Goal: Navigation & Orientation: Find specific page/section

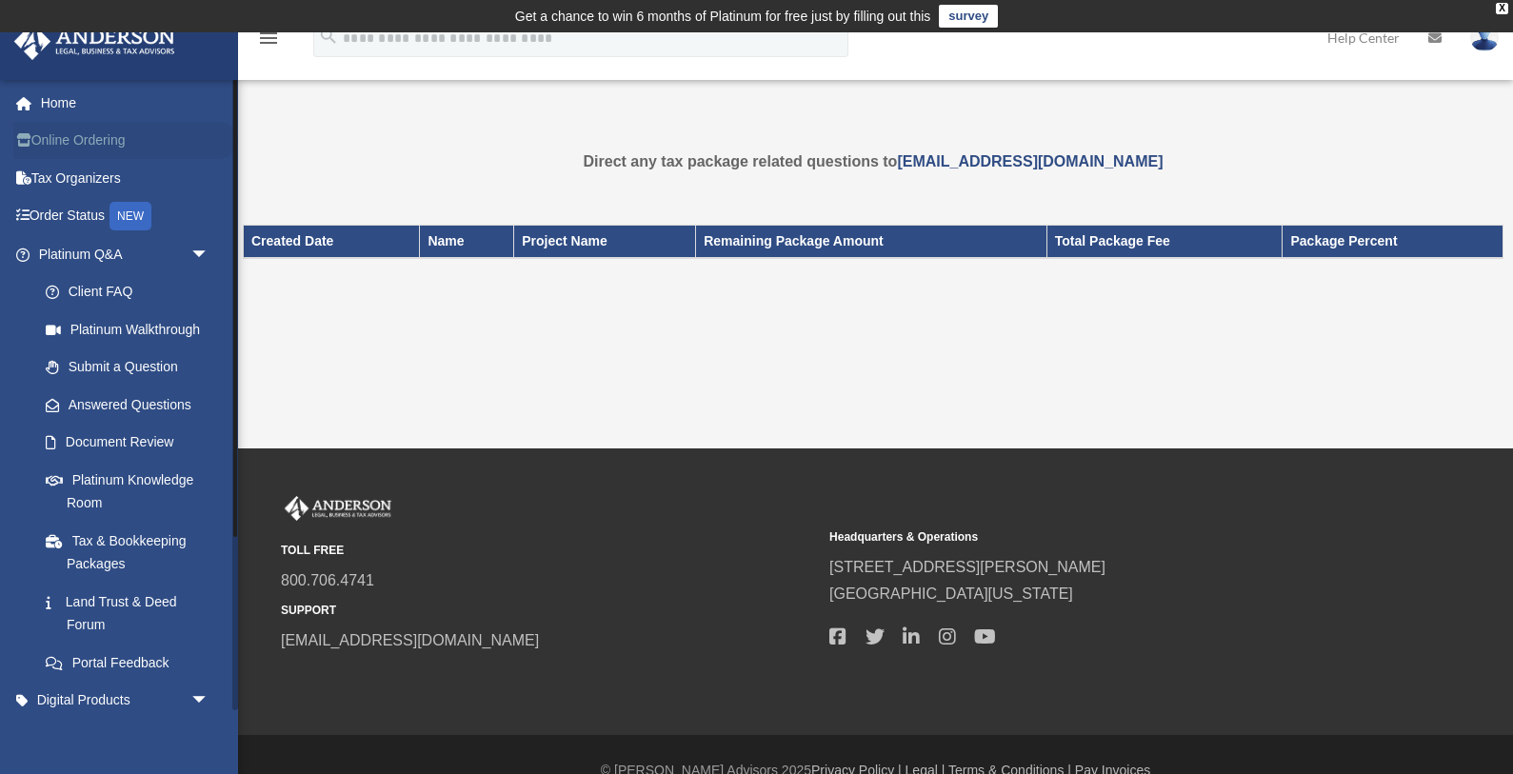
click at [113, 129] on link "Online Ordering" at bounding box center [125, 141] width 225 height 38
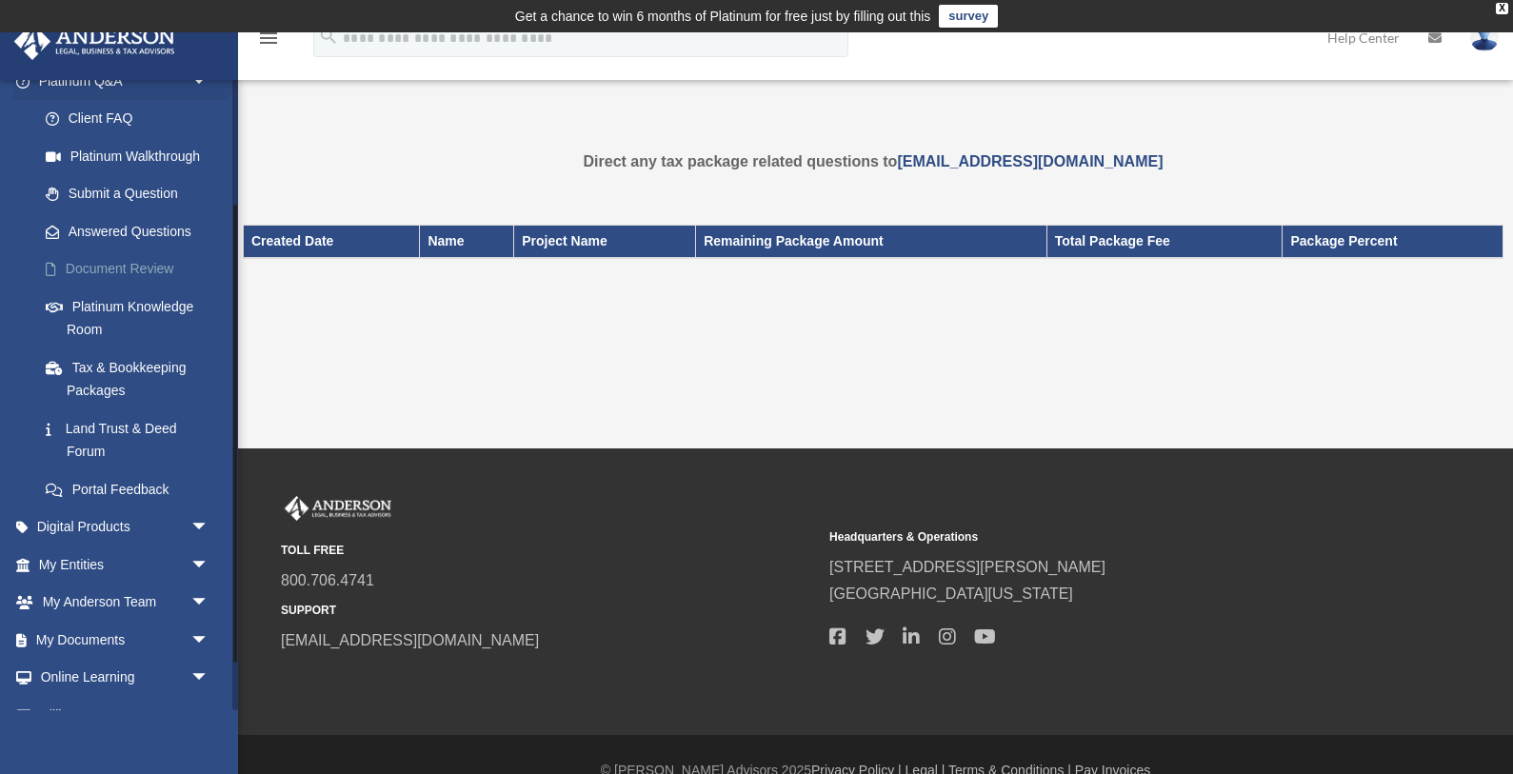
scroll to position [239, 0]
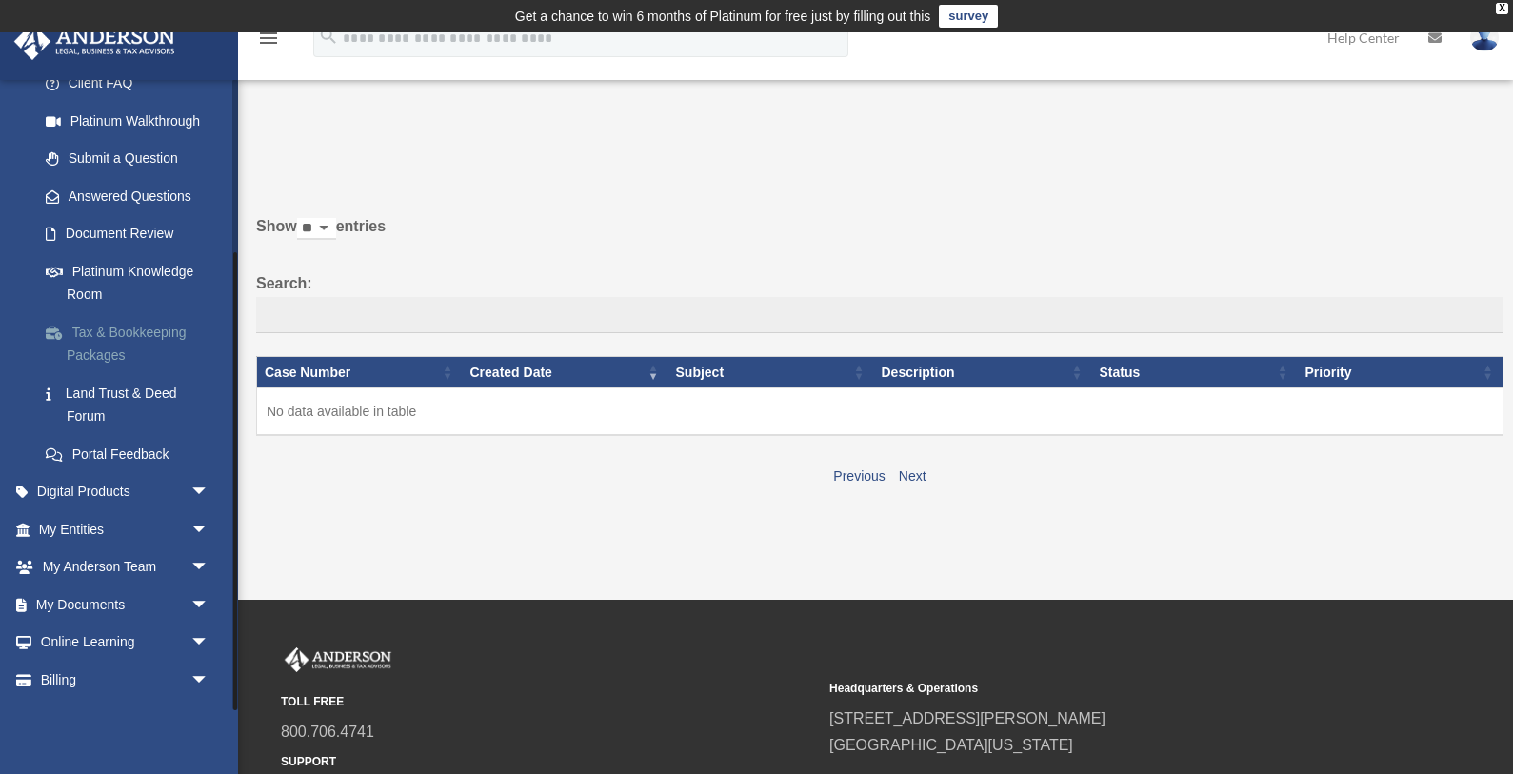
scroll to position [239, 0]
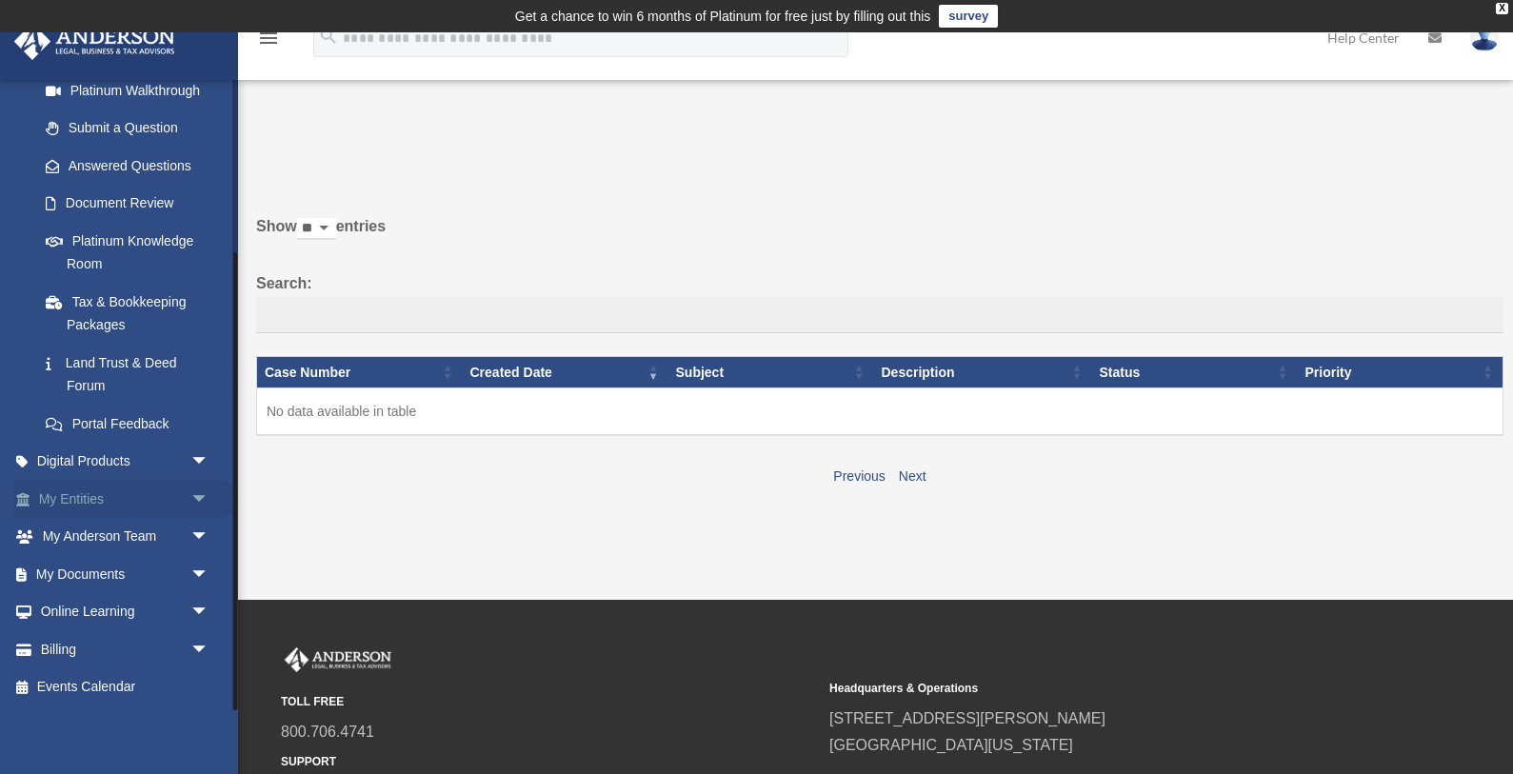
click at [169, 507] on link "My Entities arrow_drop_down" at bounding box center [125, 499] width 225 height 38
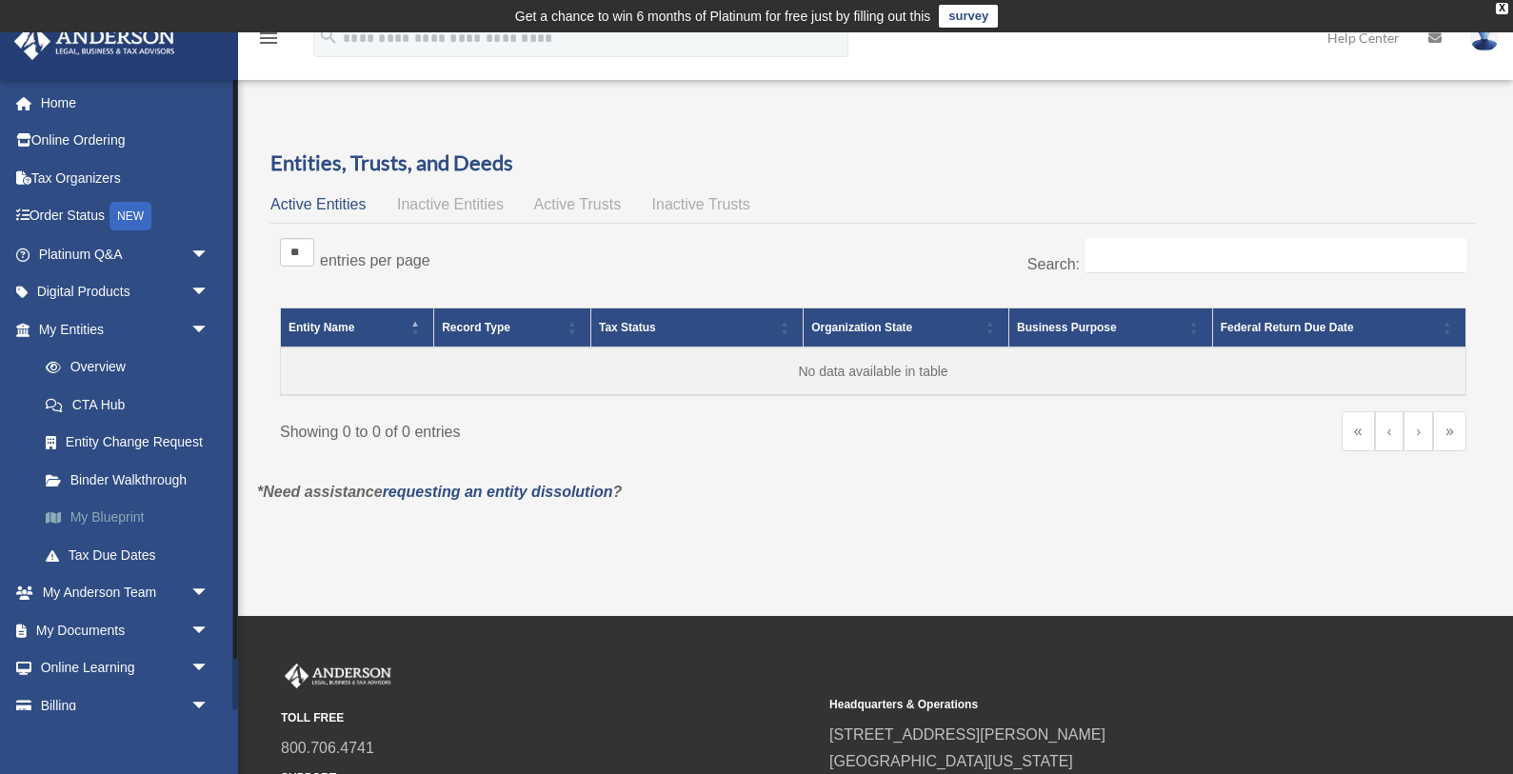
click at [116, 520] on link "My Blueprint" at bounding box center [132, 518] width 211 height 38
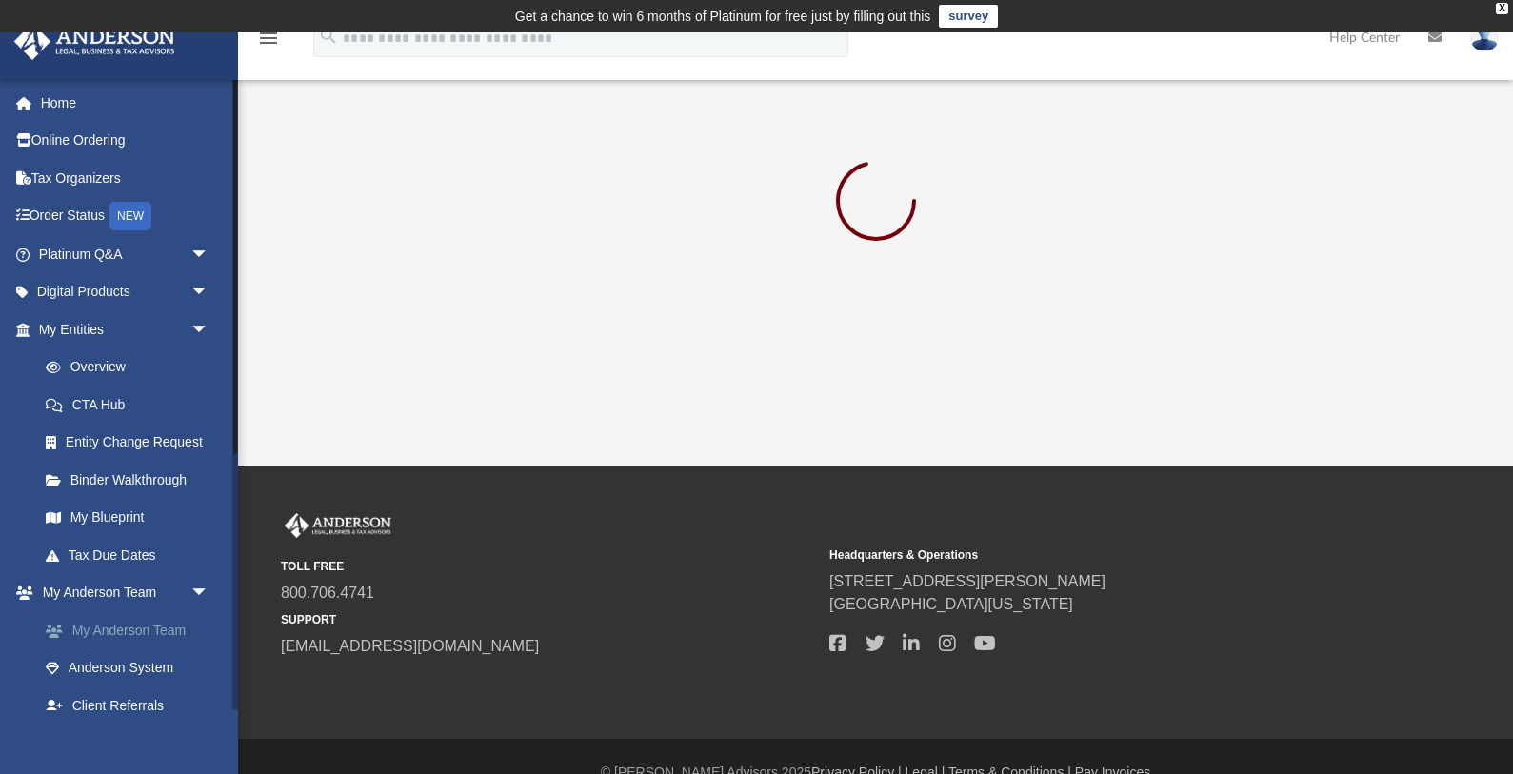
click at [133, 637] on link "My Anderson Team" at bounding box center [132, 630] width 211 height 38
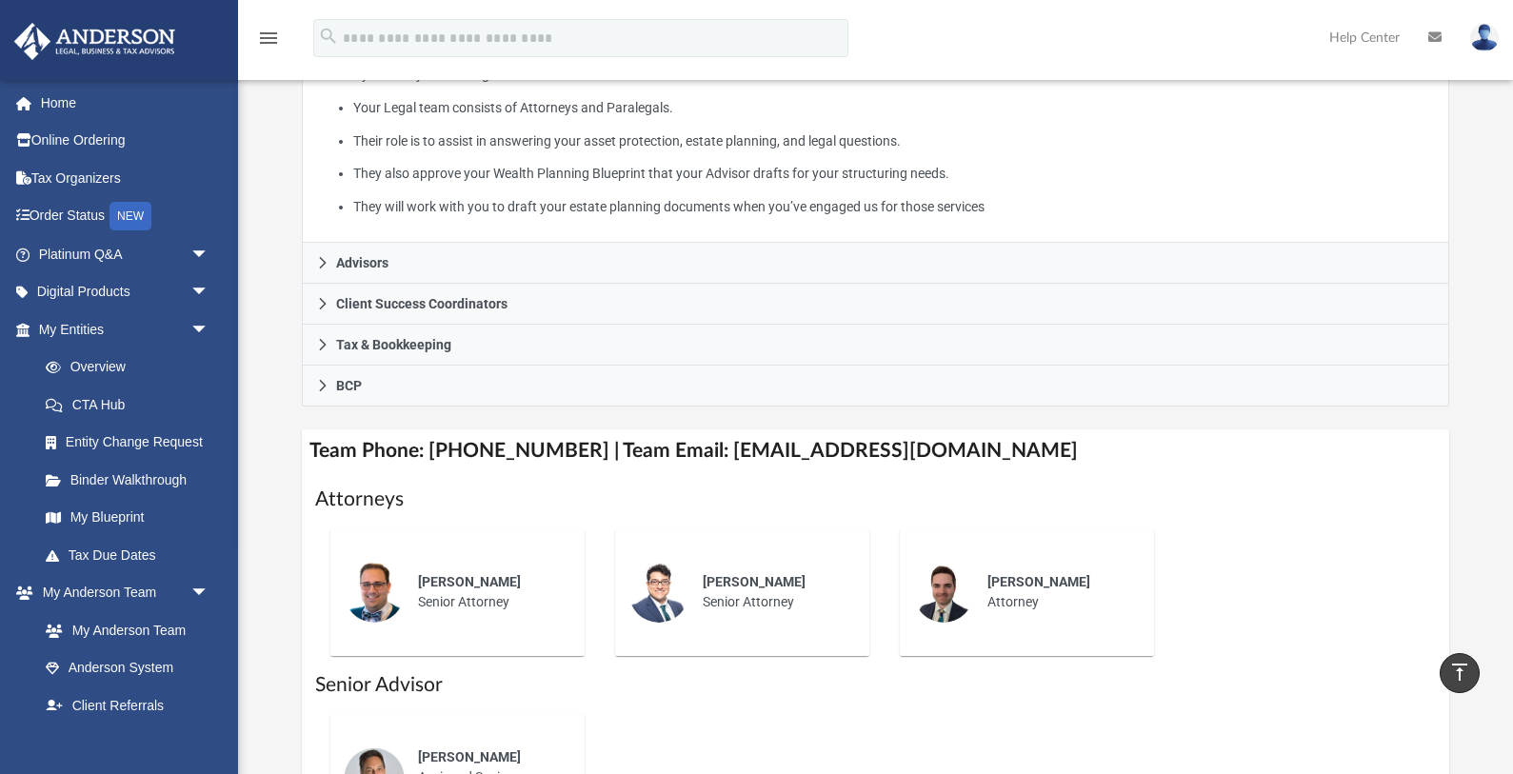
scroll to position [353, 0]
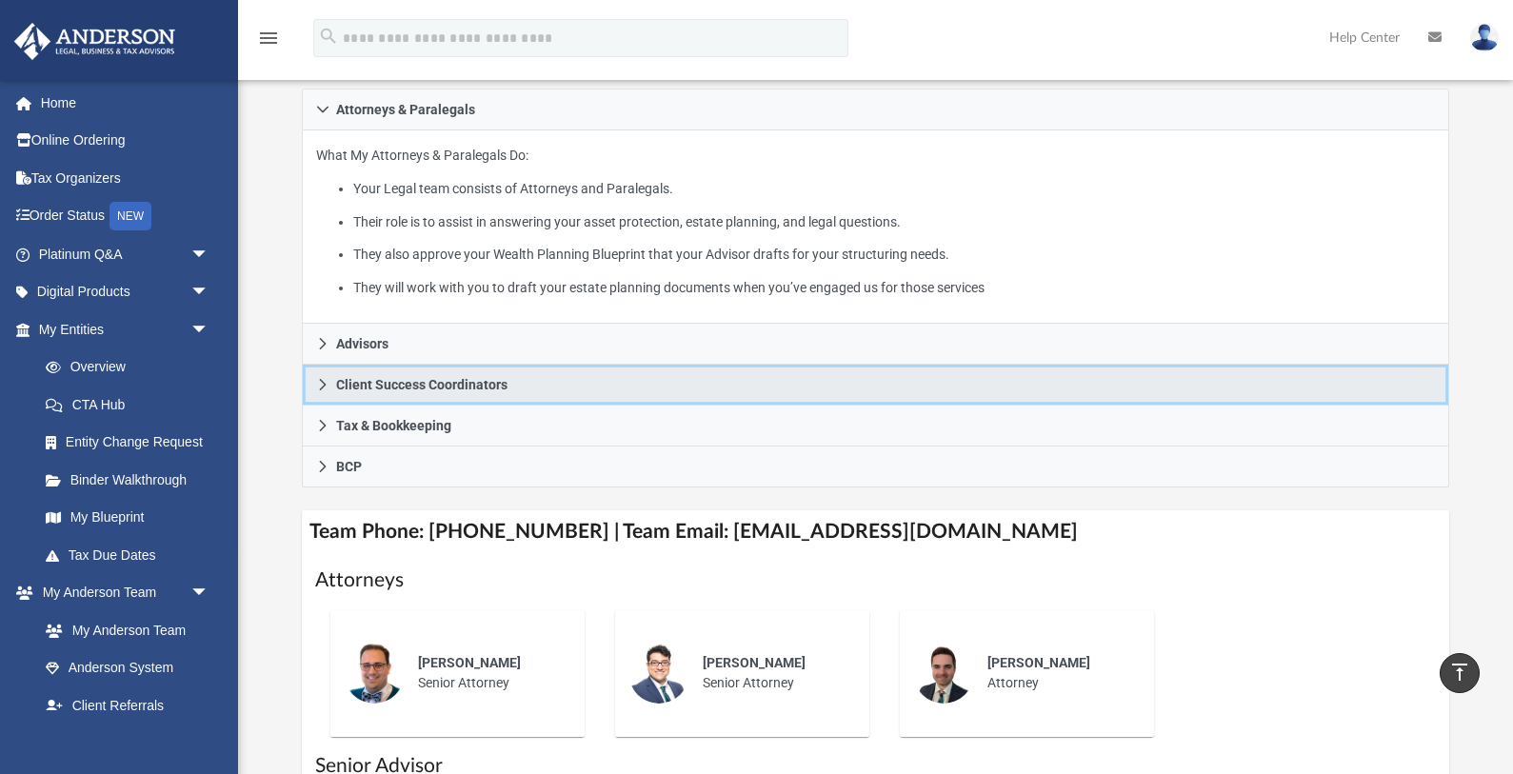
click at [321, 382] on icon at bounding box center [322, 384] width 13 height 13
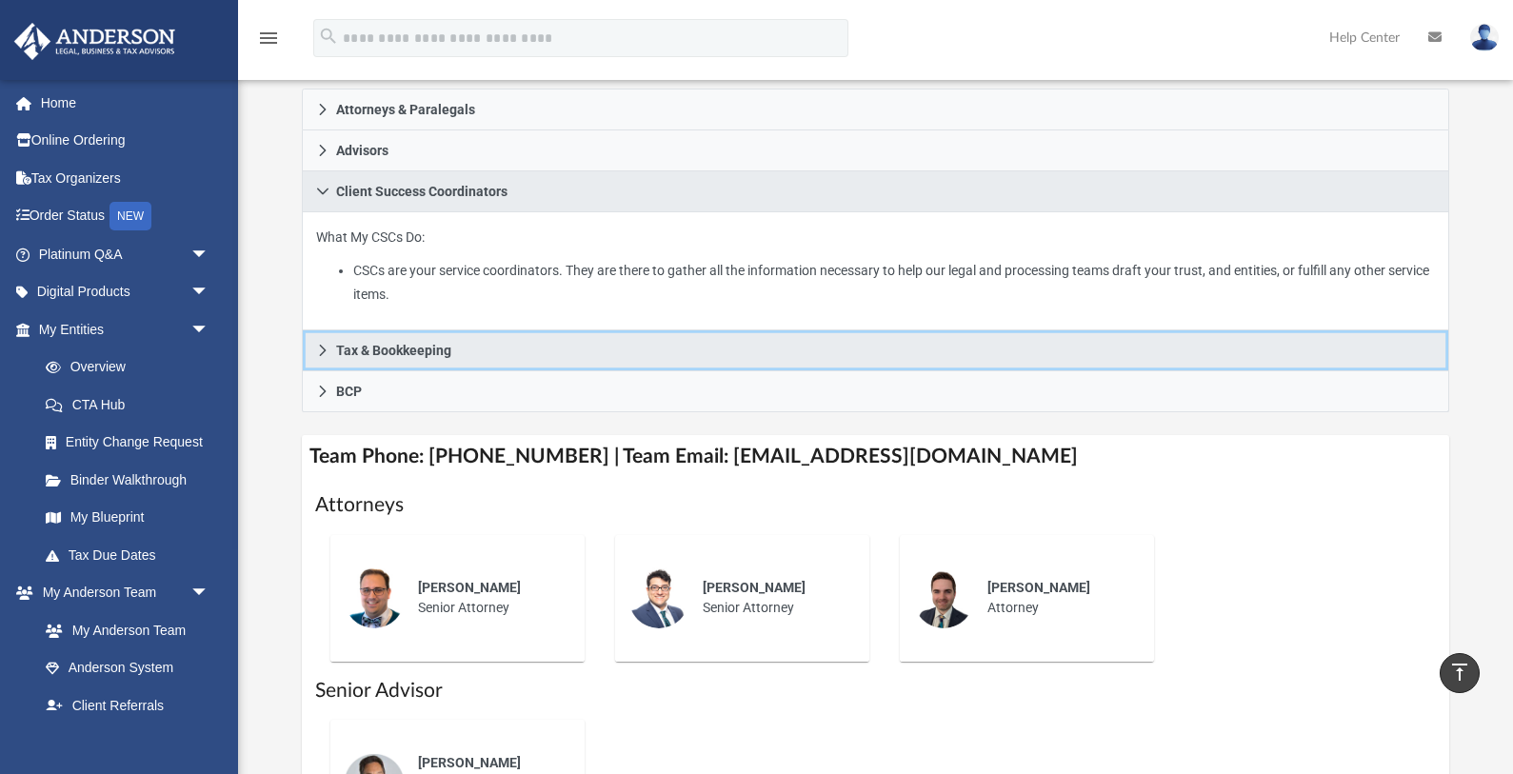
click at [321, 346] on icon at bounding box center [322, 350] width 13 height 13
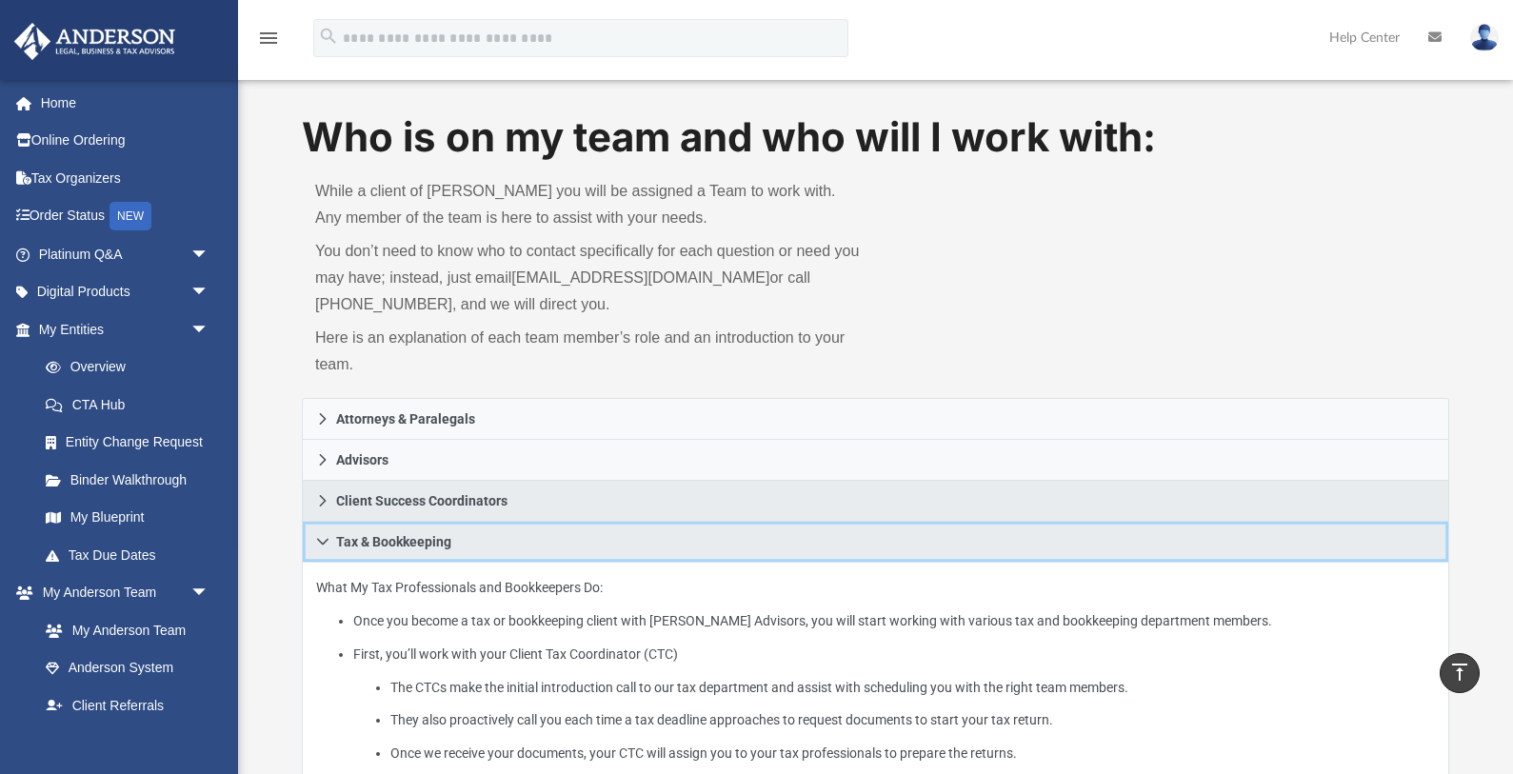
scroll to position [0, 0]
